Goal: Navigation & Orientation: Find specific page/section

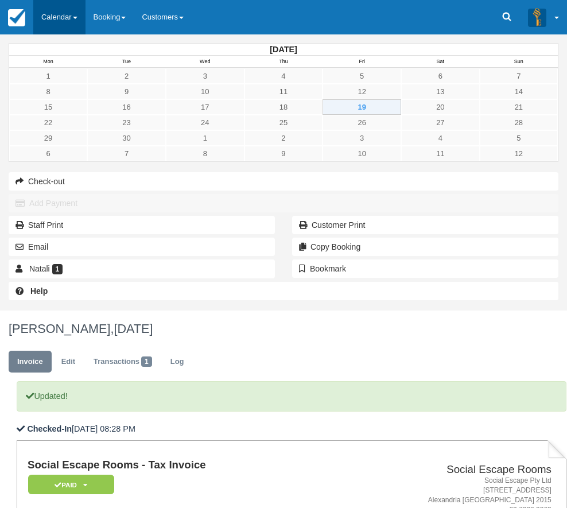
click at [60, 15] on link "Calendar" at bounding box center [59, 17] width 52 height 34
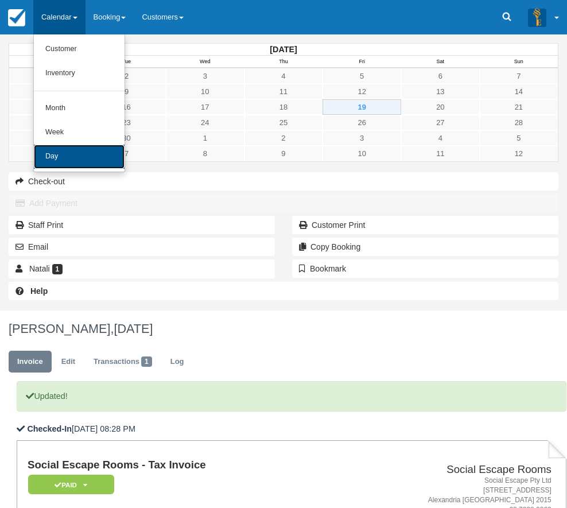
click at [53, 152] on link "Day" at bounding box center [79, 157] width 91 height 24
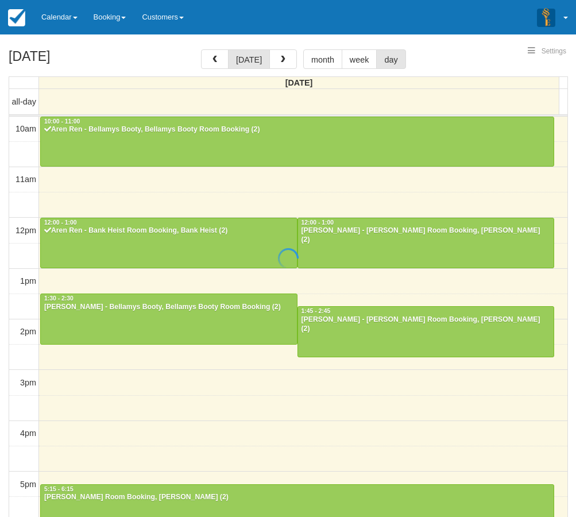
select select
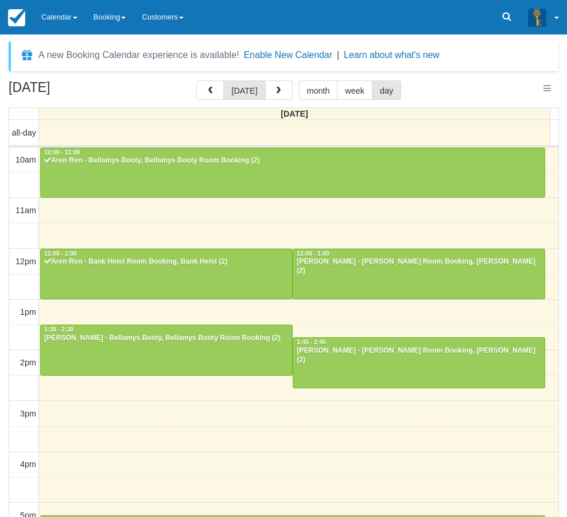
select select
click at [3, 351] on div "September 21, 2025 today month week day Sunday all-day 10am 11am 12pm 1pm 2pm 3…" at bounding box center [283, 315] width 567 height 470
click at [280, 91] on button "button" at bounding box center [279, 90] width 28 height 20
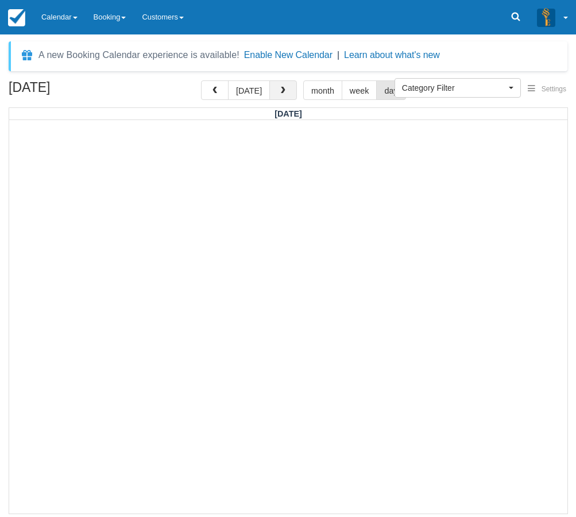
click at [280, 91] on span "button" at bounding box center [283, 91] width 8 height 8
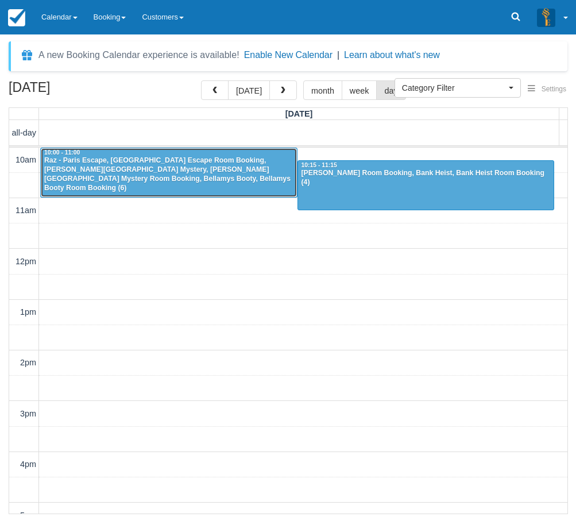
click at [132, 180] on div "Raz - Paris Escape, Paris Escape Room Booking, Baker Street Mystery, Baker Stre…" at bounding box center [169, 174] width 250 height 37
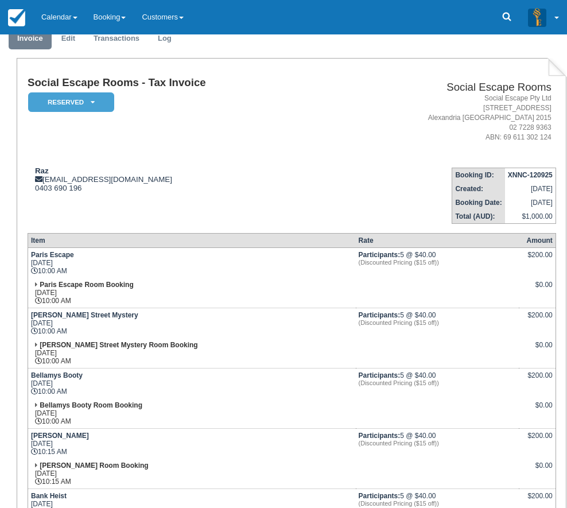
scroll to position [352, 0]
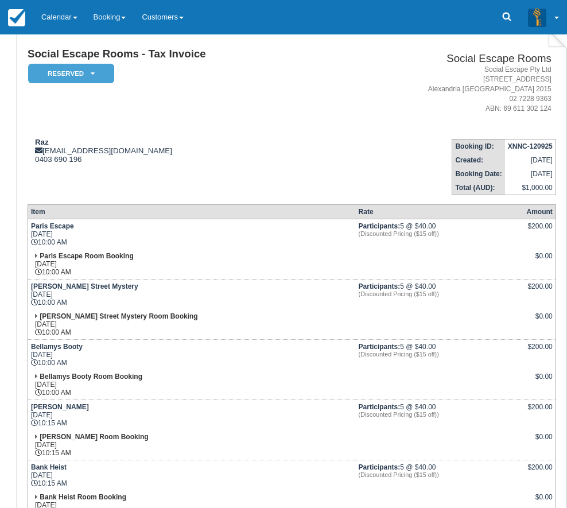
drag, startPoint x: 299, startPoint y: 496, endPoint x: 150, endPoint y: 498, distance: 148.2
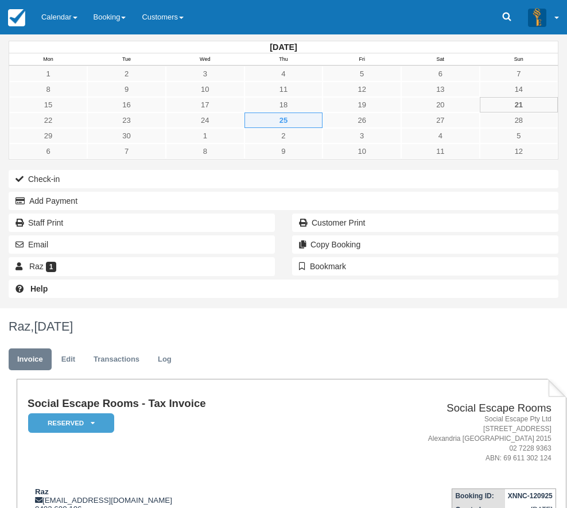
scroll to position [0, 0]
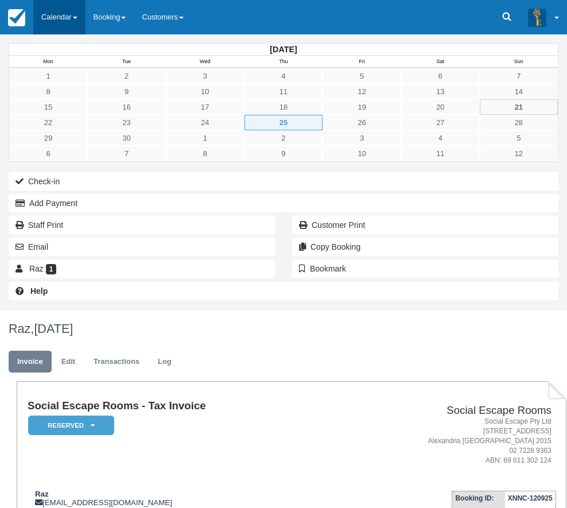
click at [50, 15] on link "Calendar" at bounding box center [59, 17] width 52 height 34
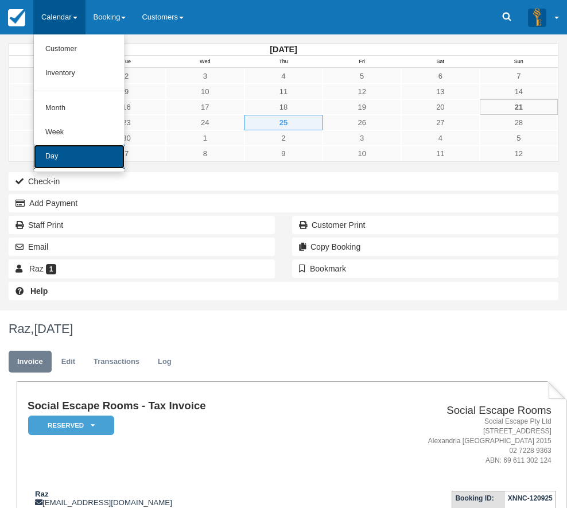
click at [53, 157] on link "Day" at bounding box center [79, 157] width 91 height 24
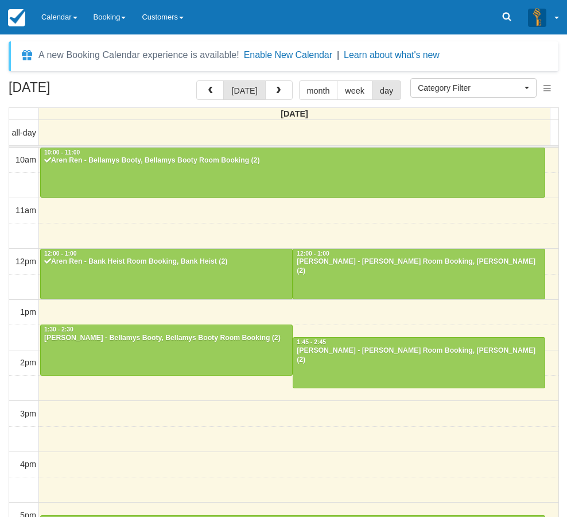
select select
click at [63, 22] on link "Calendar" at bounding box center [59, 17] width 52 height 34
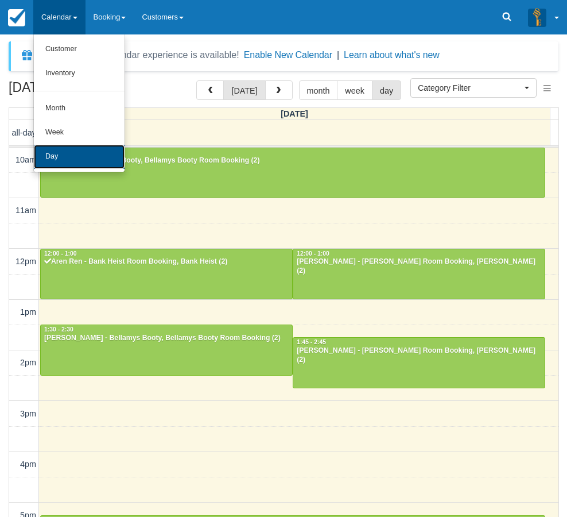
click at [61, 156] on link "Day" at bounding box center [79, 157] width 91 height 24
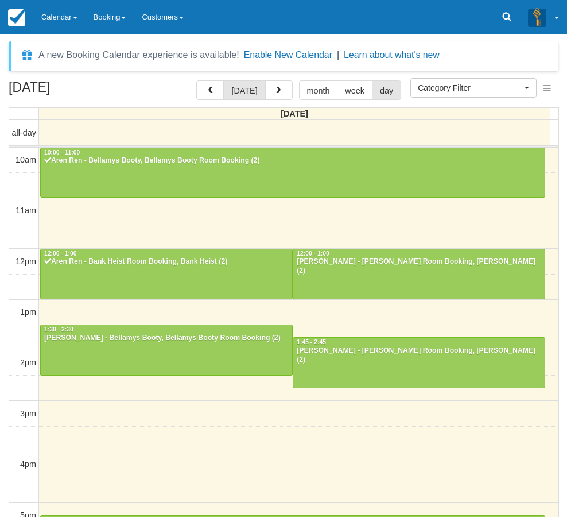
select select
click at [3, 224] on div "September 21, 2025 today month week day Sunday all-day 10am 11am 12pm 1pm 2pm 3…" at bounding box center [283, 315] width 567 height 470
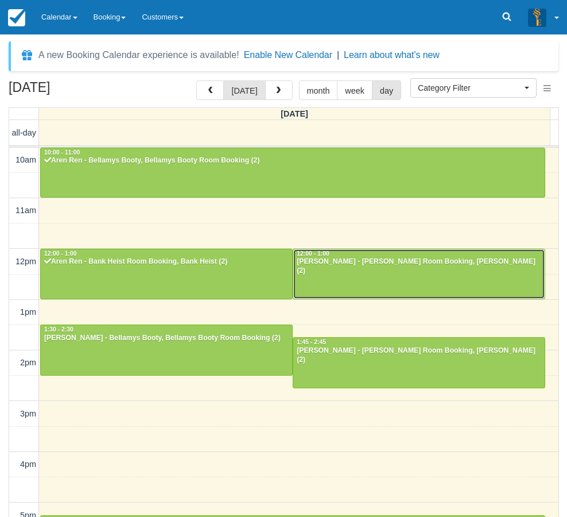
click at [341, 281] on div at bounding box center [419, 273] width 252 height 49
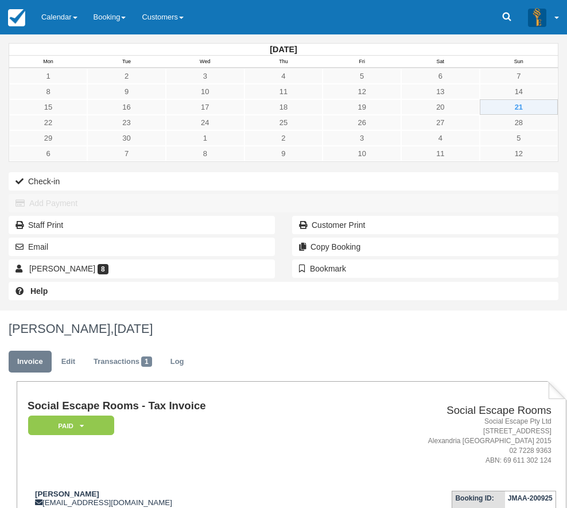
click at [23, 311] on div "September 2025 Mon Tue Wed Thu Fri Sat Sun 1 2 3 4 5 6 7 8 9 10 11 12 13 14 15 …" at bounding box center [283, 172] width 567 height 276
click at [58, 20] on link "Calendar" at bounding box center [59, 17] width 52 height 34
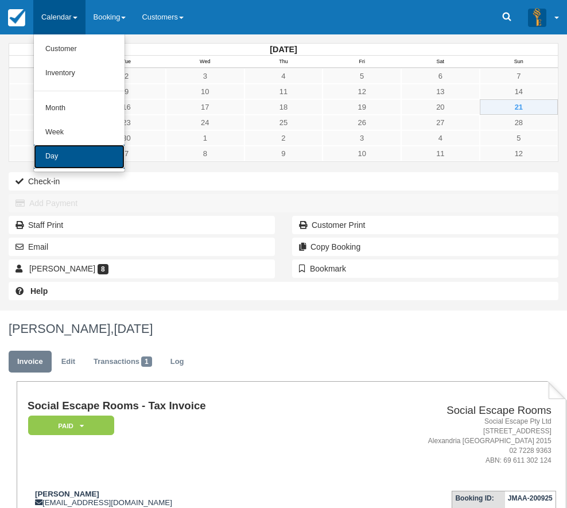
click at [57, 154] on link "Day" at bounding box center [79, 157] width 91 height 24
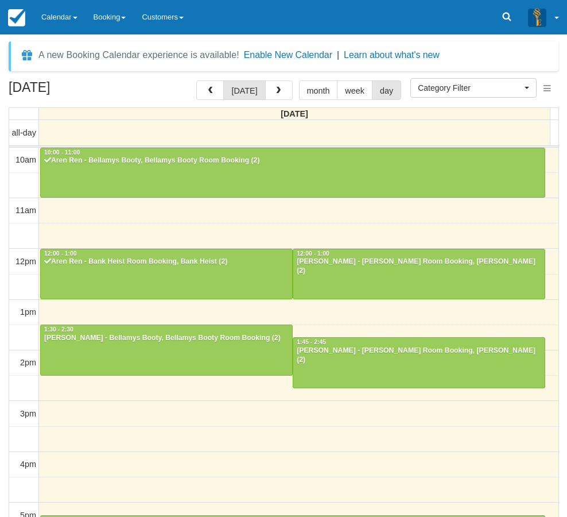
select select
click at [15, 95] on h2 "[DATE]" at bounding box center [81, 90] width 145 height 21
